Goal: Task Accomplishment & Management: Complete application form

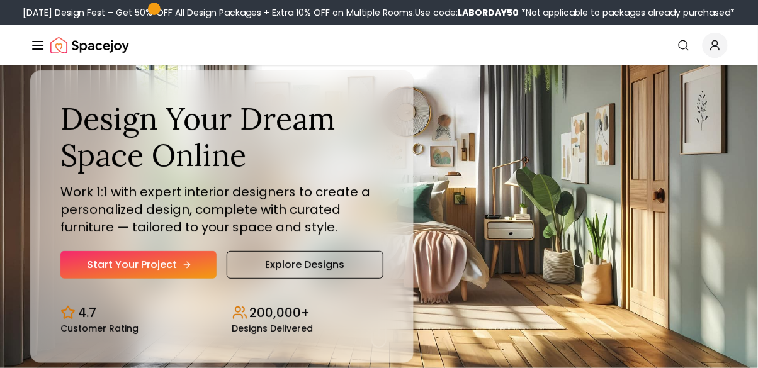
click at [95, 279] on link "Start Your Project" at bounding box center [138, 265] width 156 height 28
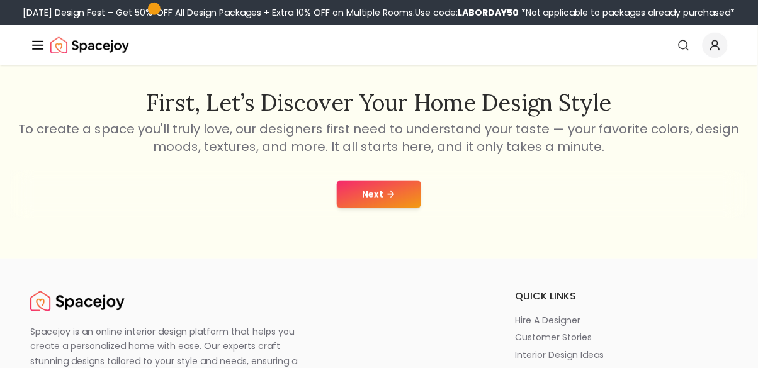
scroll to position [199, 0]
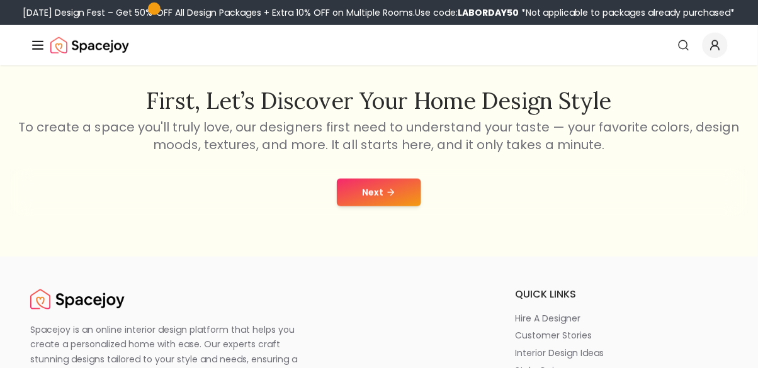
click at [388, 184] on button "Next" at bounding box center [379, 193] width 84 height 28
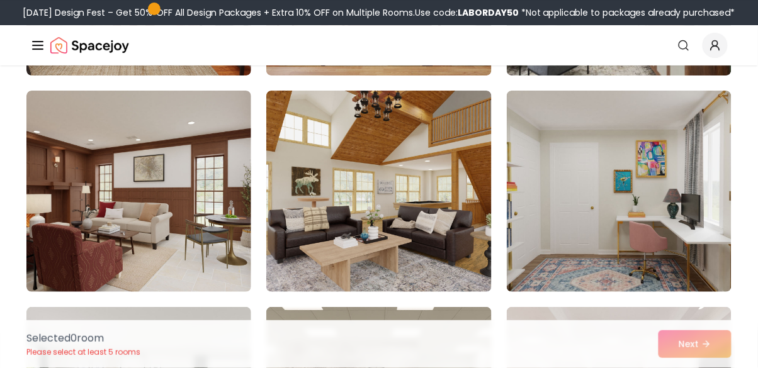
scroll to position [947, 0]
